Goal: Task Accomplishment & Management: Manage account settings

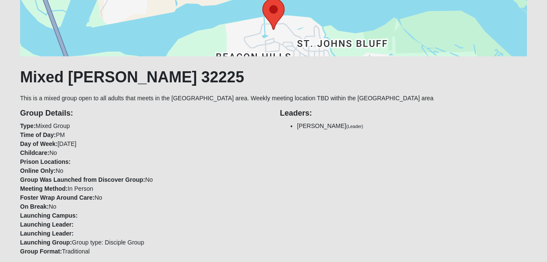
scroll to position [255, 0]
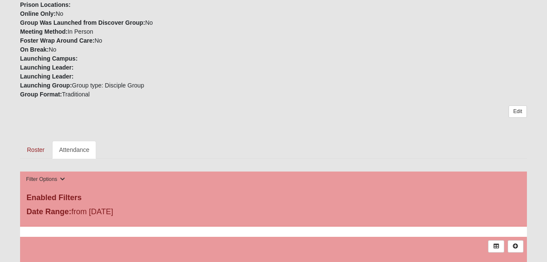
drag, startPoint x: 539, startPoint y: 69, endPoint x: 511, endPoint y: 64, distance: 28.6
click at [35, 149] on link "Roster" at bounding box center [35, 150] width 31 height 18
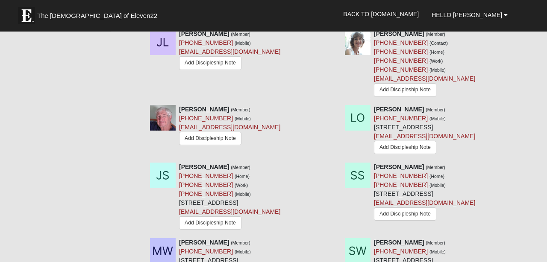
scroll to position [199, 0]
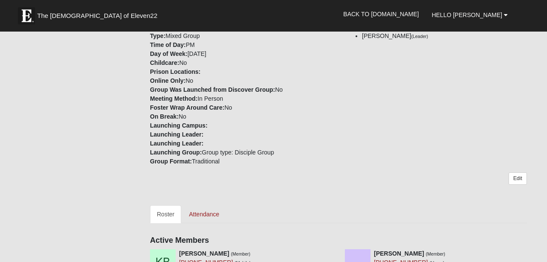
drag, startPoint x: 543, startPoint y: 81, endPoint x: 502, endPoint y: 42, distance: 56.8
click at [485, 68] on div "Group Details: Type: Mixed Group Time of Day: PM Day of Week: [DATE] Childcare:…" at bounding box center [337, 89] width 389 height 153
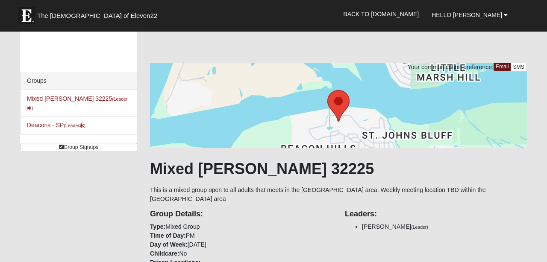
scroll to position [0, 0]
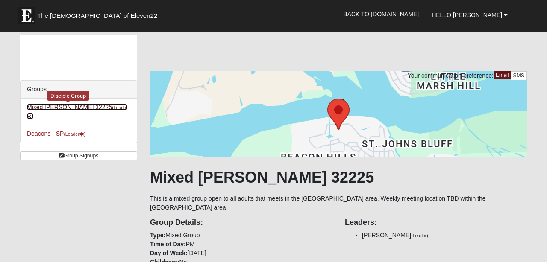
click at [44, 104] on link "Mixed Levison 32225 (Leader )" at bounding box center [77, 112] width 100 height 16
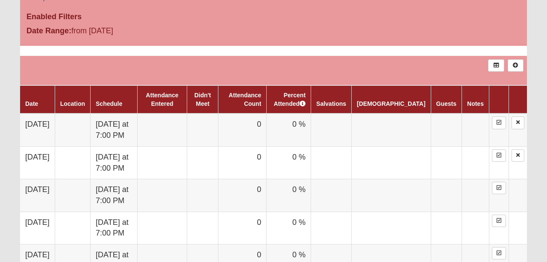
scroll to position [436, 0]
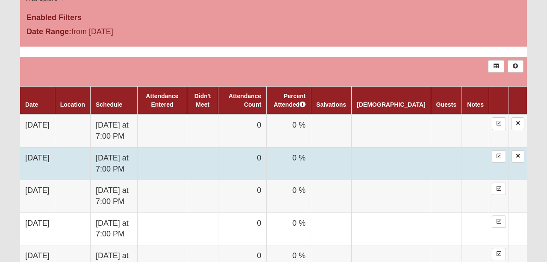
click at [42, 156] on td "[DATE]" at bounding box center [37, 163] width 35 height 32
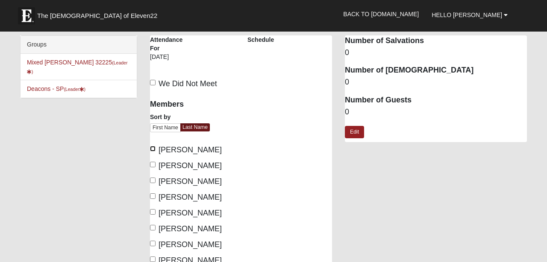
click at [155, 152] on input "[PERSON_NAME]" at bounding box center [153, 149] width 6 height 6
checkbox input "true"
click at [158, 166] on label "[PERSON_NAME]" at bounding box center [186, 166] width 72 height 12
click at [151, 165] on input "[PERSON_NAME]" at bounding box center [153, 165] width 6 height 6
checkbox input "true"
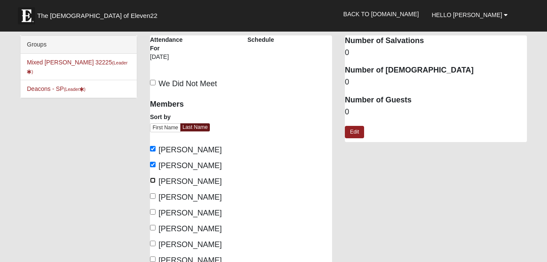
click at [155, 180] on input "Derstine, Tim" at bounding box center [153, 181] width 6 height 6
checkbox input "true"
click at [152, 197] on input "Levison, Denny" at bounding box center [153, 196] width 6 height 6
checkbox input "true"
click at [154, 211] on input "Levison, Julie" at bounding box center [153, 212] width 6 height 6
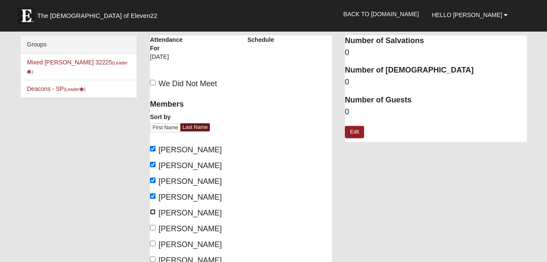
checkbox input "true"
click at [154, 227] on input "Moye, Laura" at bounding box center [153, 228] width 6 height 6
checkbox input "true"
click at [154, 245] on input "Moye, Rusty" at bounding box center [153, 244] width 6 height 6
checkbox input "true"
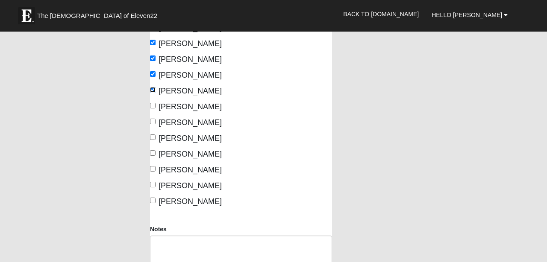
scroll to position [152, 0]
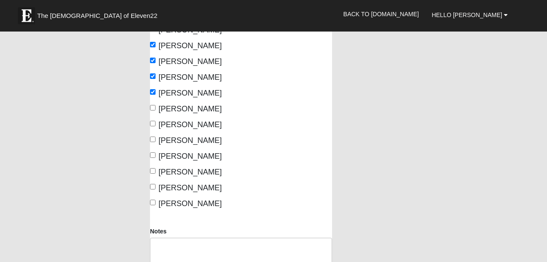
click at [158, 105] on label "Olivo, Lillian" at bounding box center [186, 109] width 72 height 12
click at [155, 105] on input "Olivo, Lillian" at bounding box center [153, 108] width 6 height 6
checkbox input "true"
click at [155, 123] on input "Stallings, Jeff" at bounding box center [153, 124] width 6 height 6
checkbox input "true"
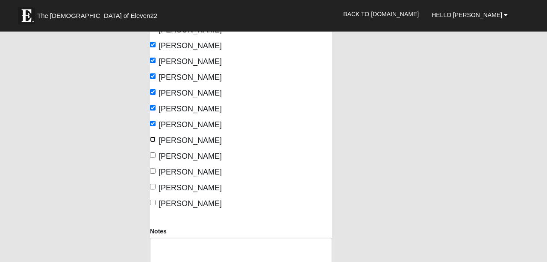
click at [154, 137] on input "Stallings, Susan" at bounding box center [153, 140] width 6 height 6
checkbox input "true"
click at [155, 153] on input "Wilson, Michelle" at bounding box center [153, 155] width 6 height 6
checkbox input "true"
click at [153, 171] on input "Wilson, Scott" at bounding box center [153, 171] width 6 height 6
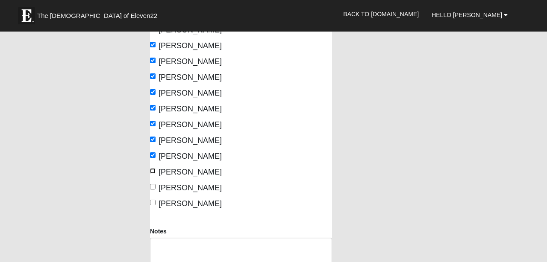
checkbox input "true"
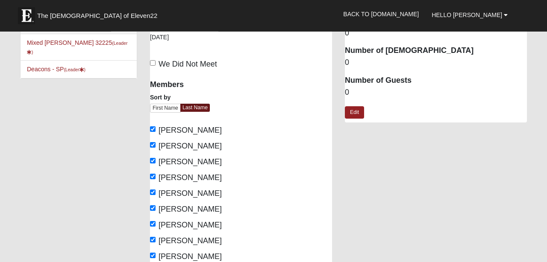
scroll to position [0, 0]
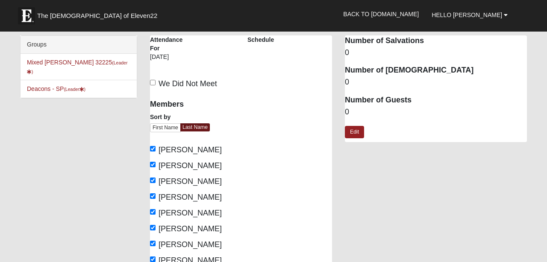
click at [355, 110] on dd "0" at bounding box center [436, 112] width 182 height 11
click at [348, 113] on dd "0" at bounding box center [436, 112] width 182 height 11
drag, startPoint x: 348, startPoint y: 112, endPoint x: 353, endPoint y: 111, distance: 4.5
click at [351, 112] on dd "0" at bounding box center [436, 112] width 182 height 11
drag, startPoint x: 353, startPoint y: 107, endPoint x: 351, endPoint y: 111, distance: 5.0
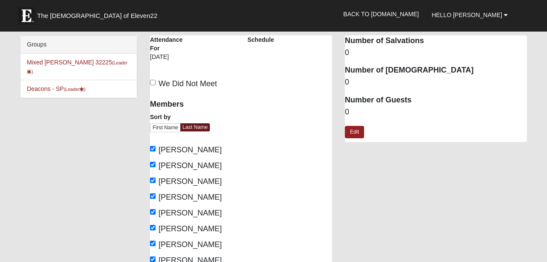
click at [353, 108] on dd "0" at bounding box center [436, 112] width 182 height 11
click at [351, 109] on dd "0" at bounding box center [436, 112] width 182 height 11
click at [351, 110] on dd "0" at bounding box center [436, 112] width 182 height 11
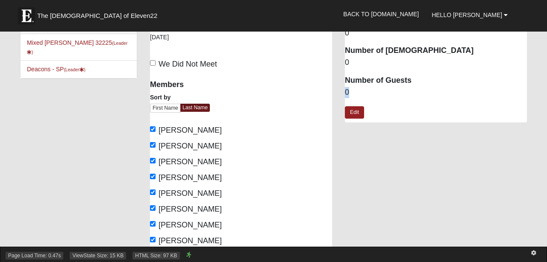
scroll to position [23, 0]
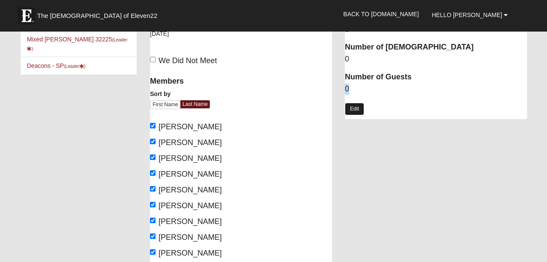
click at [354, 108] on link "Edit" at bounding box center [354, 109] width 19 height 12
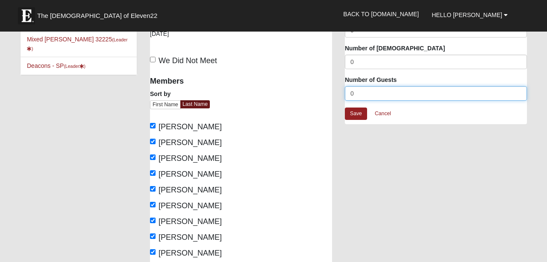
drag, startPoint x: 359, startPoint y: 92, endPoint x: 346, endPoint y: 101, distance: 15.6
click at [346, 101] on input "0" at bounding box center [436, 93] width 182 height 15
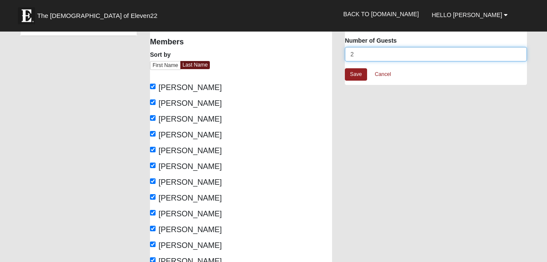
scroll to position [64, 0]
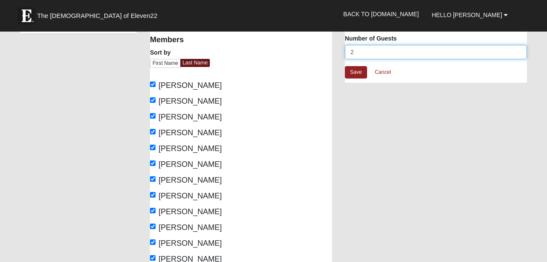
drag, startPoint x: 354, startPoint y: 47, endPoint x: 349, endPoint y: 51, distance: 7.0
click at [348, 52] on input "2" at bounding box center [436, 52] width 182 height 15
type input "3"
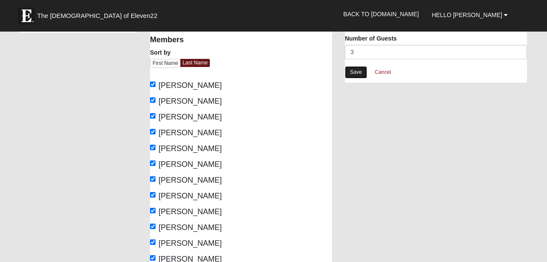
click at [357, 73] on link "Save" at bounding box center [356, 72] width 22 height 12
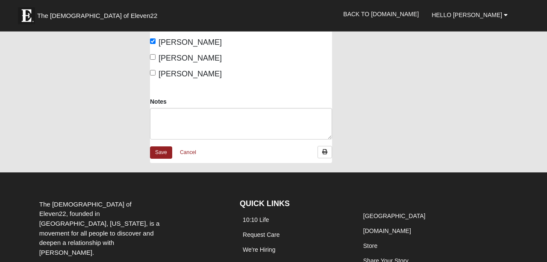
scroll to position [278, 0]
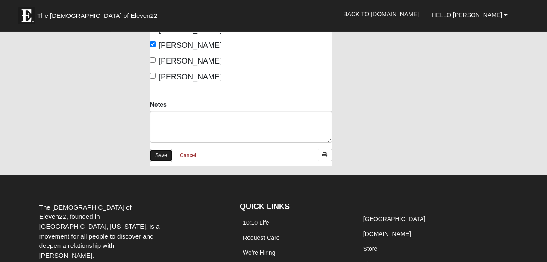
click at [162, 155] on link "Save" at bounding box center [161, 155] width 22 height 12
